Goal: Task Accomplishment & Management: Manage account settings

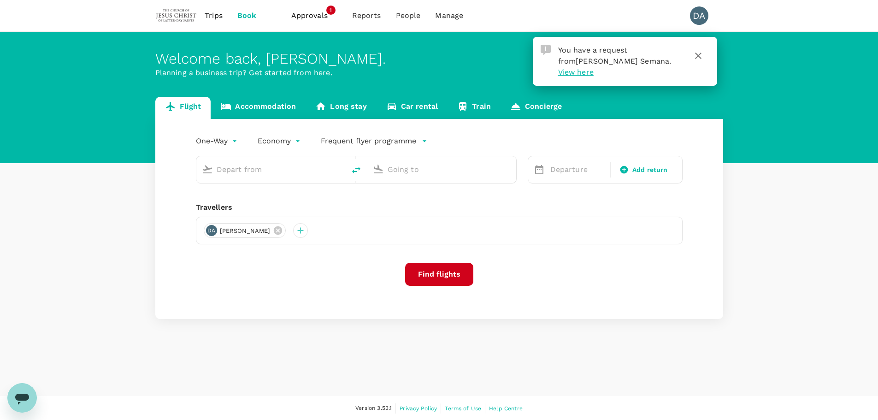
click at [700, 56] on icon "button" at bounding box center [698, 55] width 11 height 11
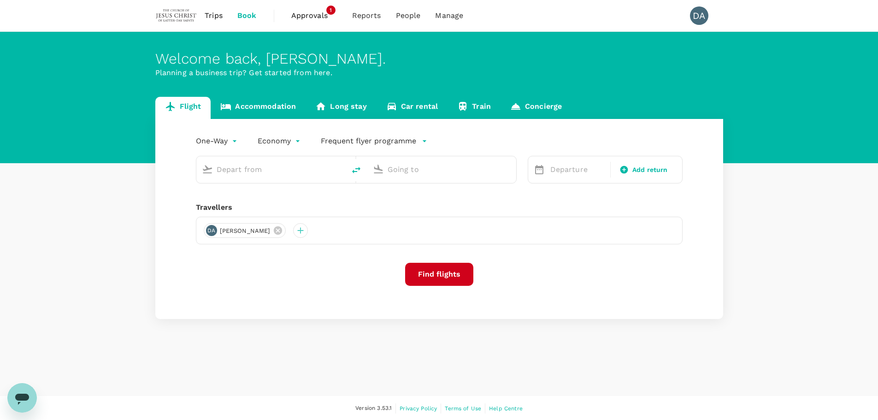
click at [302, 17] on span "Approvals" at bounding box center [314, 15] width 46 height 11
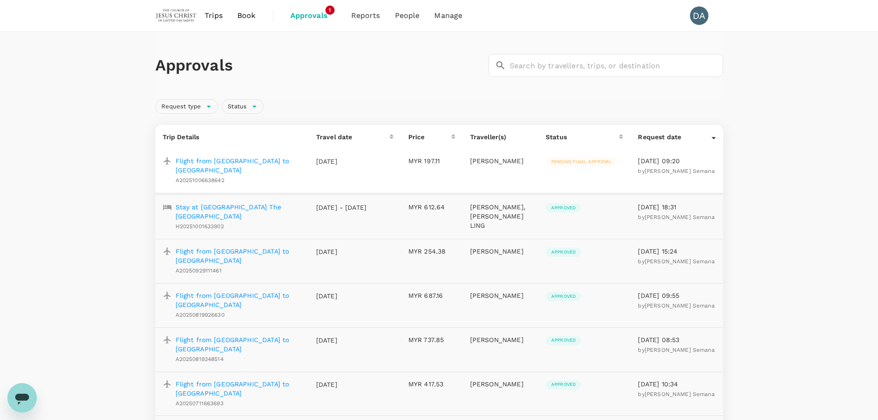
click at [257, 158] on p "Flight from [GEOGRAPHIC_DATA] to [GEOGRAPHIC_DATA]" at bounding box center [239, 165] width 126 height 18
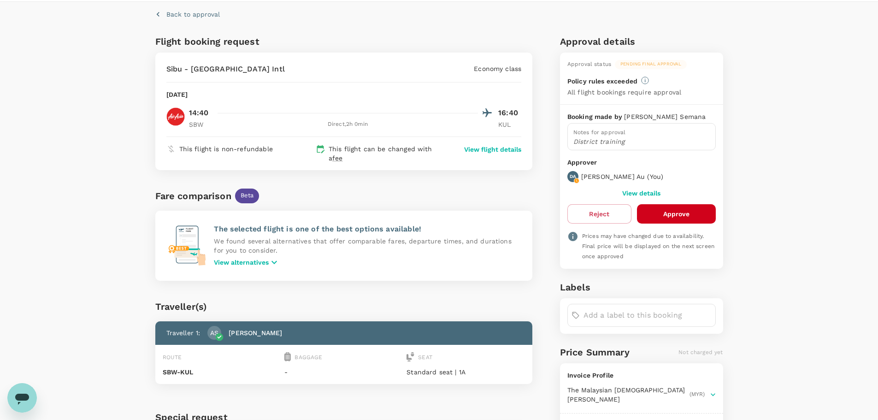
scroll to position [46, 0]
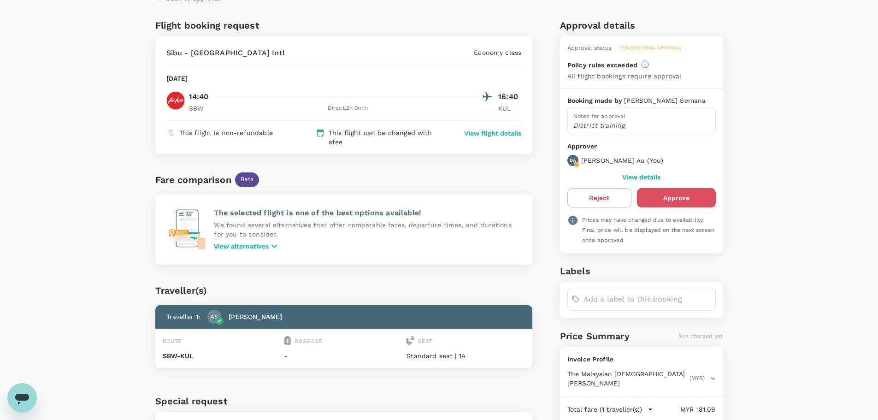
click at [677, 196] on button "Approve" at bounding box center [676, 197] width 79 height 19
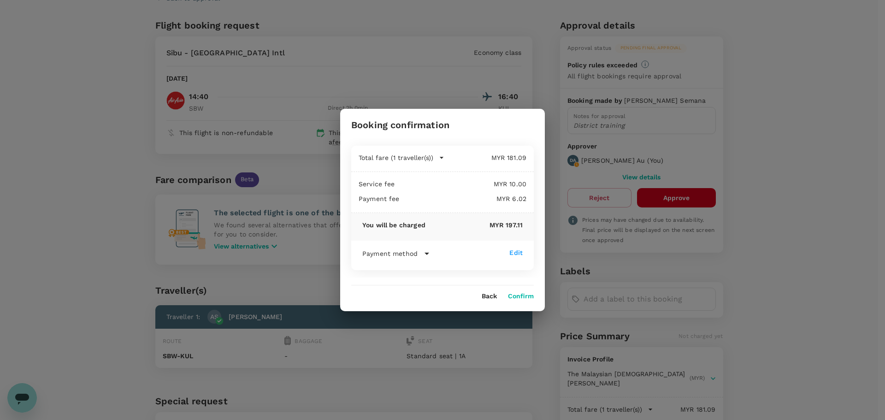
click at [515, 297] on button "Confirm" at bounding box center [521, 296] width 26 height 7
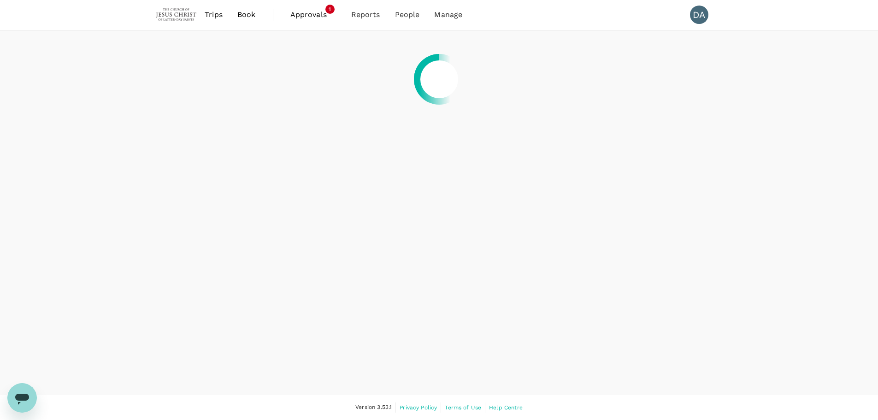
scroll to position [1, 0]
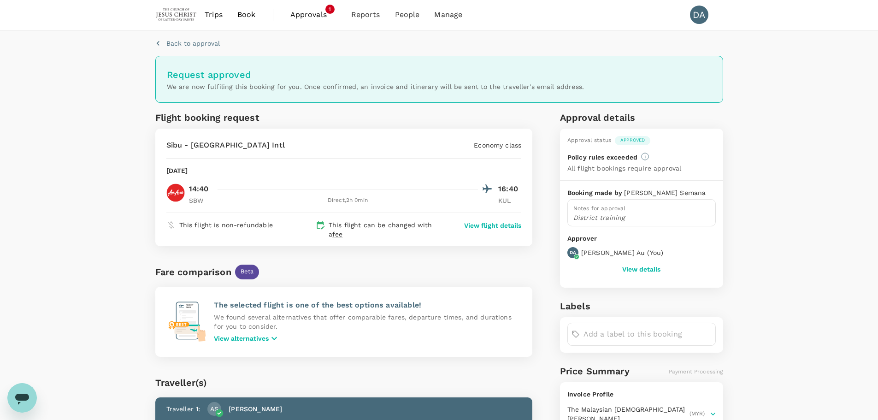
click at [300, 18] on span "Approvals" at bounding box center [313, 14] width 46 height 11
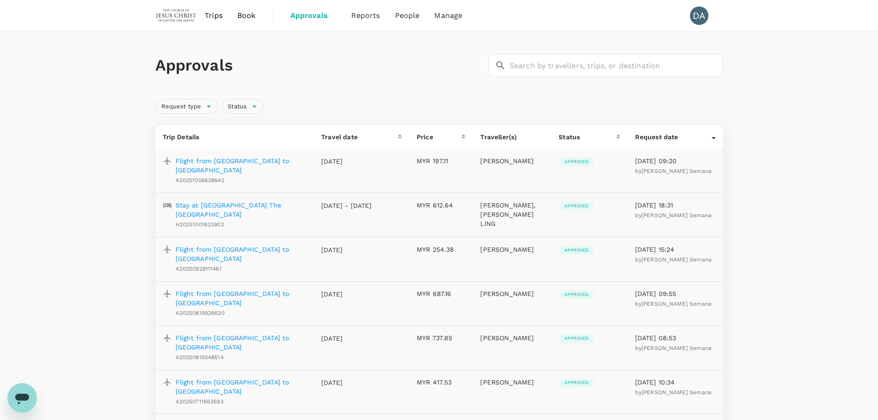
click at [416, 83] on div "Approvals ​ ​" at bounding box center [439, 65] width 568 height 67
